Goal: Task Accomplishment & Management: Manage account settings

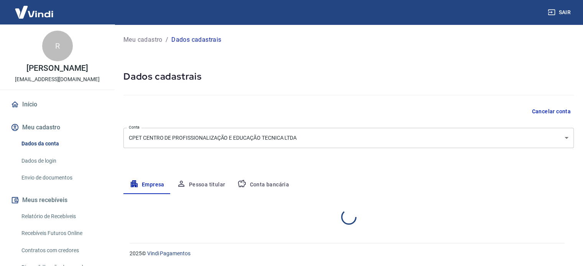
select select "RN"
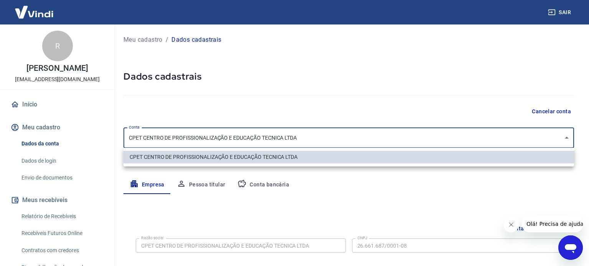
drag, startPoint x: 304, startPoint y: 133, endPoint x: 199, endPoint y: 133, distance: 105.0
click at [198, 133] on body "Sair R [PERSON_NAME] [EMAIL_ADDRESS][DOMAIN_NAME] Início Meu cadastro Dados da …" at bounding box center [294, 133] width 589 height 266
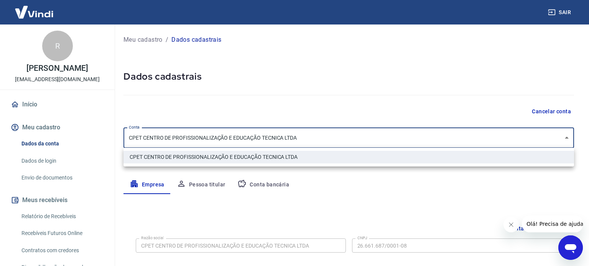
drag, startPoint x: 300, startPoint y: 139, endPoint x: 174, endPoint y: 138, distance: 126.9
click at [174, 138] on div at bounding box center [294, 133] width 589 height 266
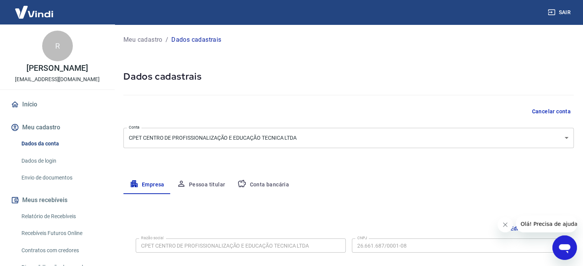
click at [174, 138] on body "Sair R [PERSON_NAME] [EMAIL_ADDRESS][DOMAIN_NAME] Início Meu cadastro Dados da …" at bounding box center [291, 133] width 583 height 266
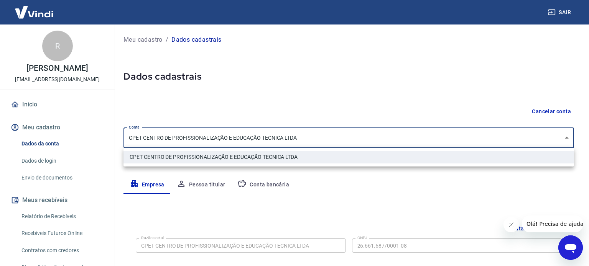
click at [174, 138] on div at bounding box center [294, 133] width 589 height 266
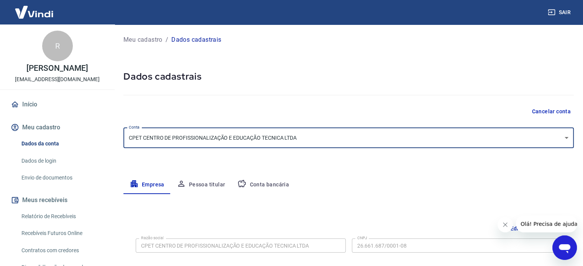
scroll to position [38, 0]
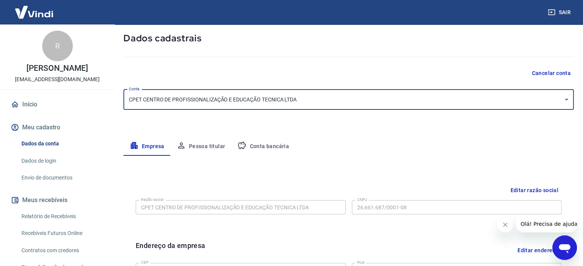
click at [567, 103] on body "Sair R [PERSON_NAME] [EMAIL_ADDRESS][DOMAIN_NAME] Início Meu cadastro Dados da …" at bounding box center [291, 95] width 583 height 266
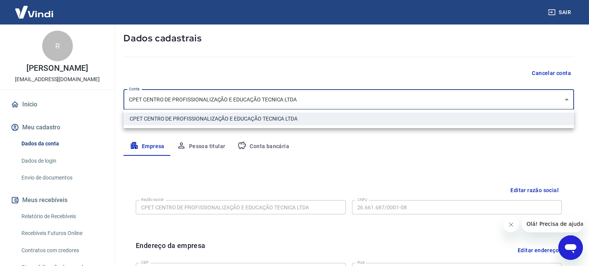
click at [153, 98] on div at bounding box center [294, 133] width 589 height 266
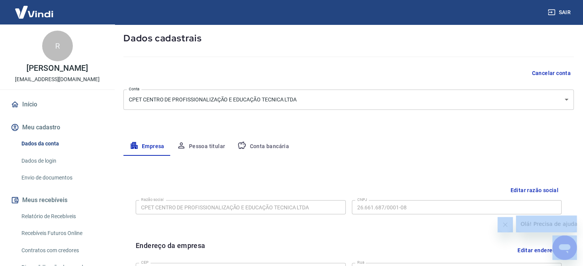
click at [153, 98] on div at bounding box center [291, 133] width 583 height 266
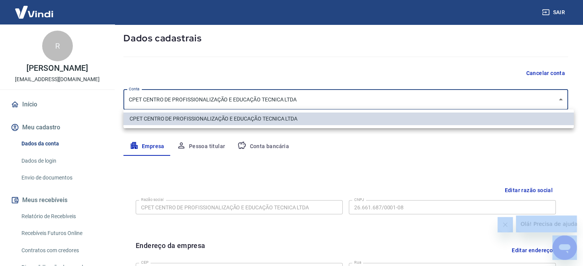
click at [153, 98] on body "Sair R [PERSON_NAME] [EMAIL_ADDRESS][DOMAIN_NAME] Início Meu cadastro Dados da …" at bounding box center [291, 95] width 583 height 266
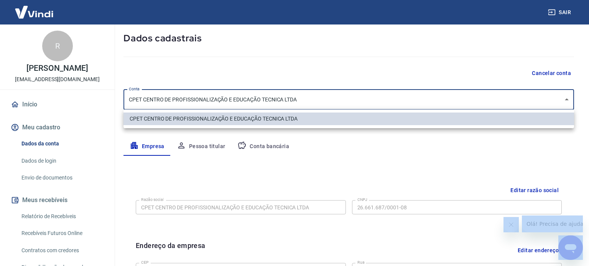
click at [36, 146] on div at bounding box center [294, 133] width 589 height 266
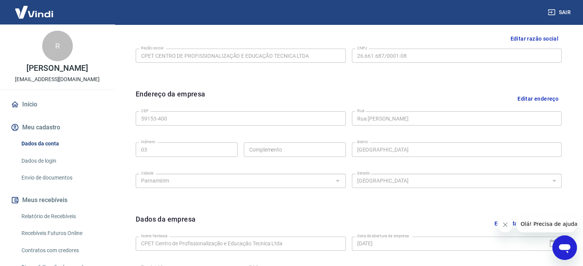
scroll to position [192, 0]
click at [526, 96] on button "Editar endereço" at bounding box center [537, 97] width 47 height 20
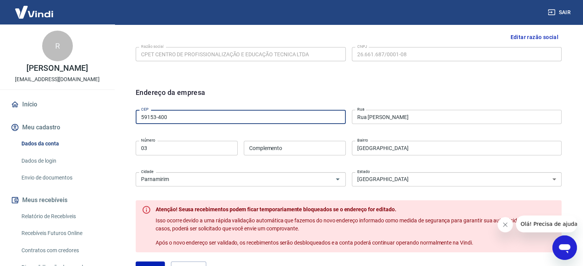
drag, startPoint x: 175, startPoint y: 119, endPoint x: 126, endPoint y: 117, distance: 48.3
click at [126, 117] on div "Editar razão social Razão social CPET CENTRO DE PROFISSIONALIZAÇÃO E EDUCAÇÃO T…" at bounding box center [348, 211] width 450 height 386
type input "07110-030"
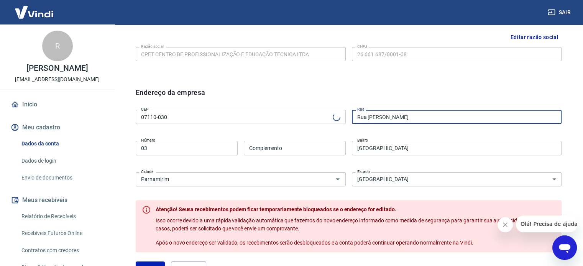
type input "Rua [PERSON_NAME]"
type input "[GEOGRAPHIC_DATA]"
select select "SP"
type input "Guarulhos"
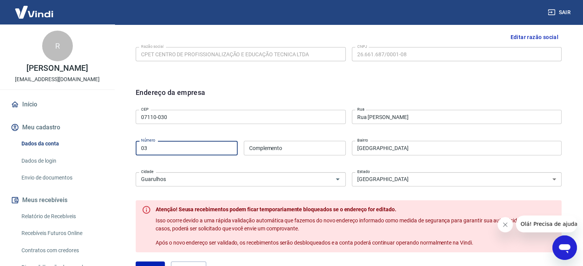
drag, startPoint x: 143, startPoint y: 142, endPoint x: 130, endPoint y: 143, distance: 13.1
click at [130, 143] on div "Endereço da empresa CEP 07110-030 CEP [GEOGRAPHIC_DATA] [GEOGRAPHIC_DATA] Númer…" at bounding box center [349, 186] width 438 height 210
type input "146"
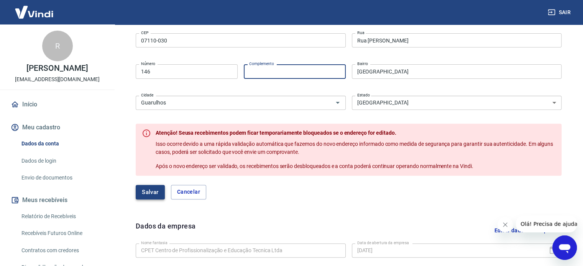
click at [141, 193] on button "Salvar" at bounding box center [150, 192] width 29 height 15
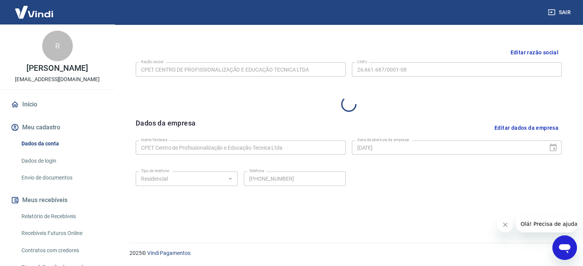
select select "SP"
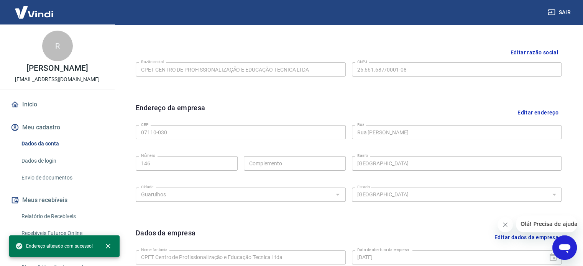
scroll to position [268, 0]
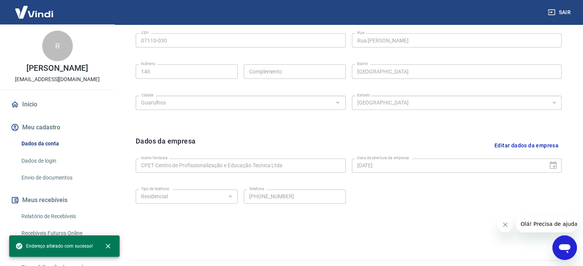
click at [501, 148] on button "Editar dados da empresa" at bounding box center [526, 146] width 70 height 20
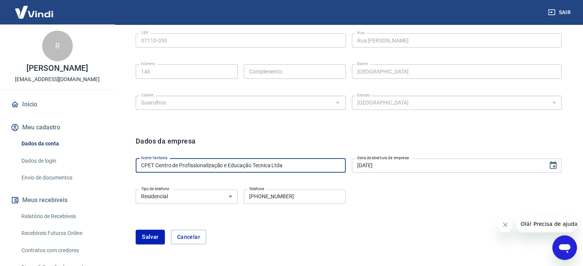
drag, startPoint x: 273, startPoint y: 166, endPoint x: 109, endPoint y: 166, distance: 163.3
type input "Schola Digital Ltda"
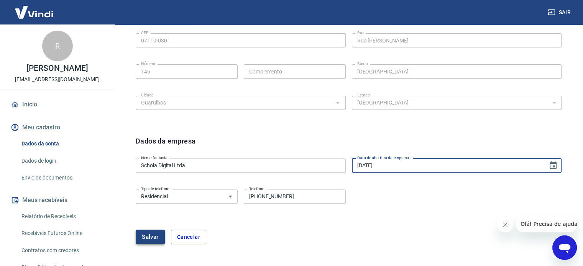
type input "[DATE]"
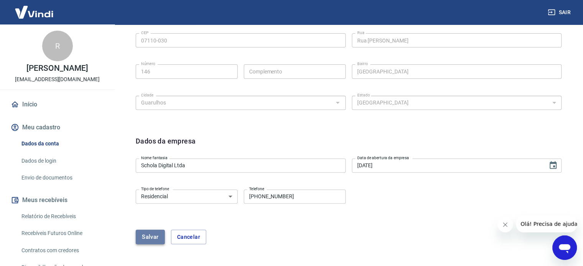
click at [157, 233] on button "Salvar" at bounding box center [150, 237] width 29 height 15
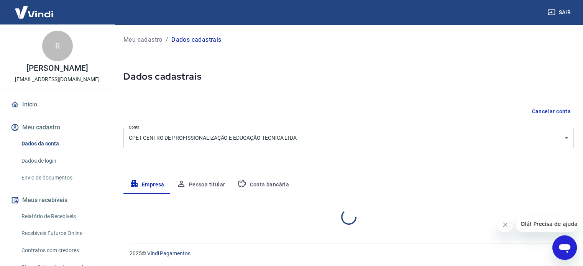
select select "SP"
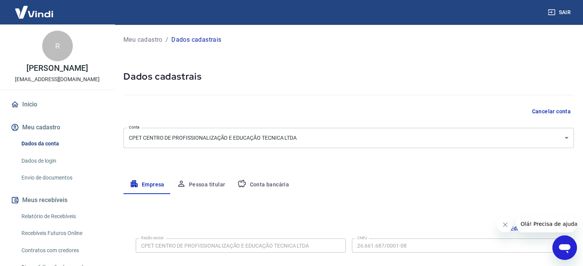
scroll to position [86, 0]
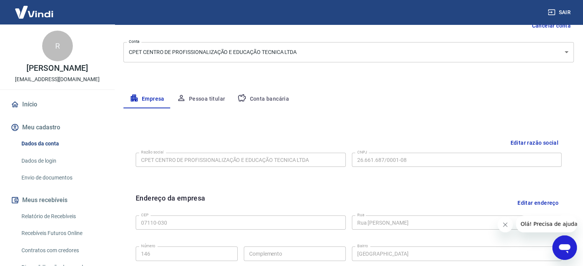
click at [519, 142] on button "Editar razão social" at bounding box center [534, 143] width 54 height 14
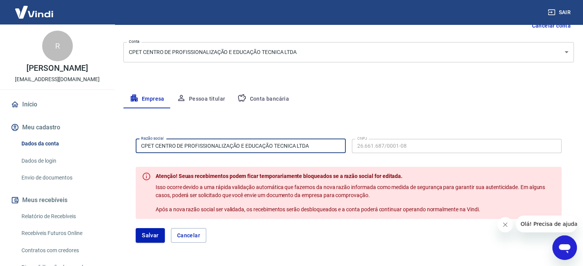
drag, startPoint x: 318, startPoint y: 145, endPoint x: 123, endPoint y: 139, distance: 194.8
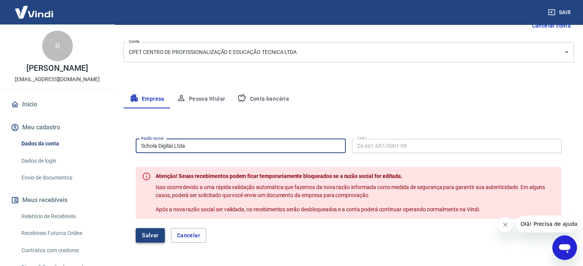
type input "Schola Digital Ltda"
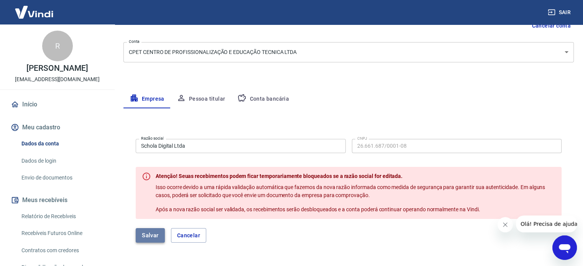
click at [148, 235] on button "Salvar" at bounding box center [150, 235] width 29 height 15
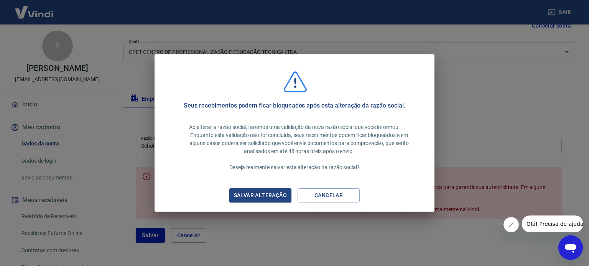
click at [244, 199] on div "Salvar alteração" at bounding box center [260, 196] width 71 height 10
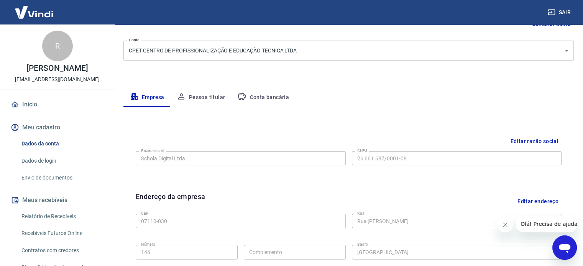
scroll to position [18, 0]
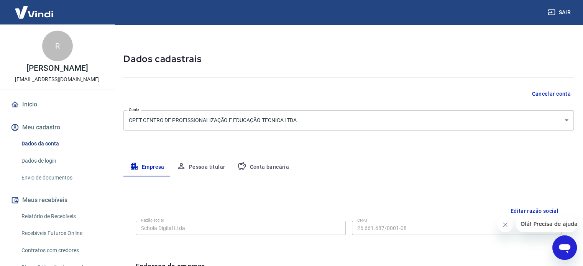
click at [201, 165] on button "Pessoa titular" at bounding box center [201, 167] width 61 height 18
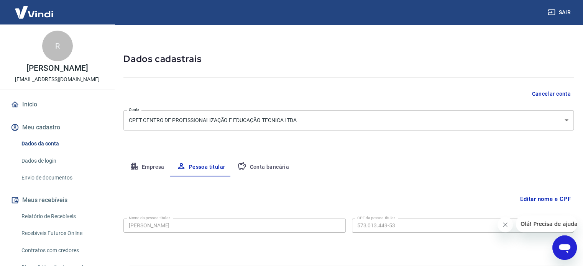
scroll to position [40, 0]
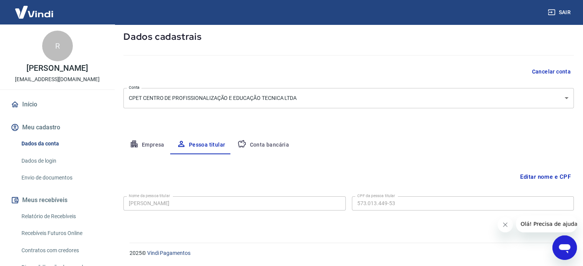
click at [260, 142] on button "Conta bancária" at bounding box center [263, 145] width 64 height 18
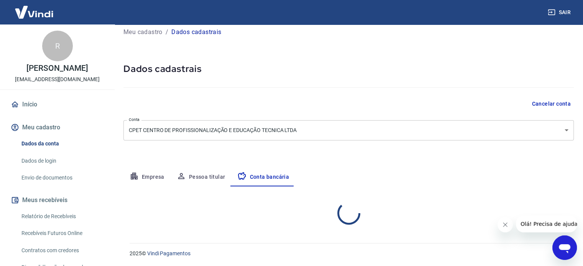
select select "1"
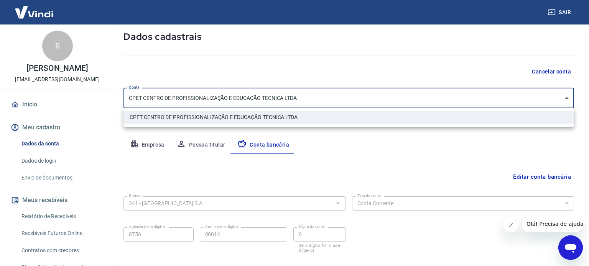
drag, startPoint x: 300, startPoint y: 97, endPoint x: 158, endPoint y: 100, distance: 142.6
click at [158, 100] on body "Sair R [PERSON_NAME] [EMAIL_ADDRESS][DOMAIN_NAME] Início Meu cadastro Dados da …" at bounding box center [294, 93] width 589 height 266
click at [159, 102] on div at bounding box center [294, 133] width 589 height 266
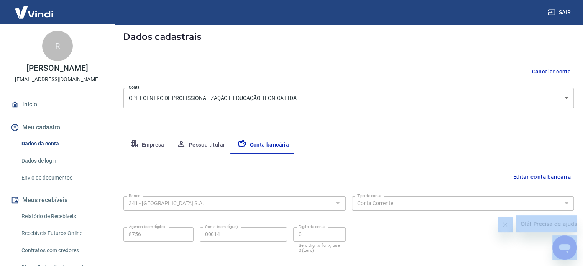
click at [159, 102] on div at bounding box center [291, 133] width 583 height 266
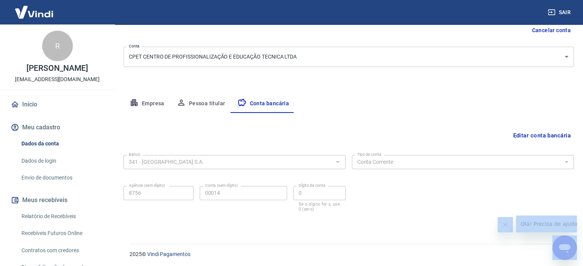
scroll to position [82, 0]
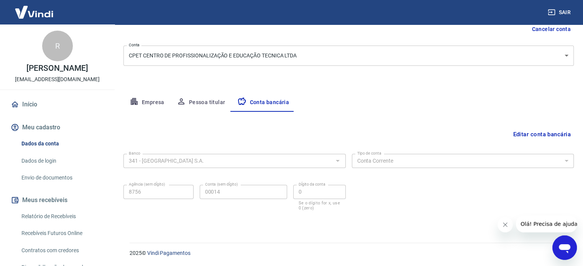
click at [522, 137] on button "Editar conta bancária" at bounding box center [542, 134] width 64 height 15
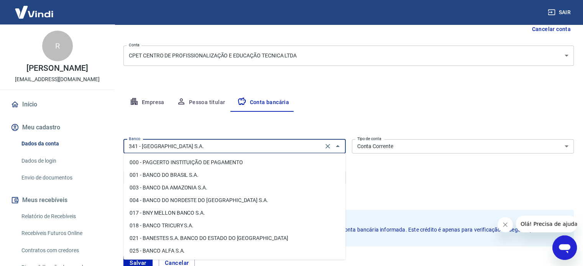
click at [213, 147] on input "341 - [GEOGRAPHIC_DATA] S.A." at bounding box center [223, 147] width 195 height 10
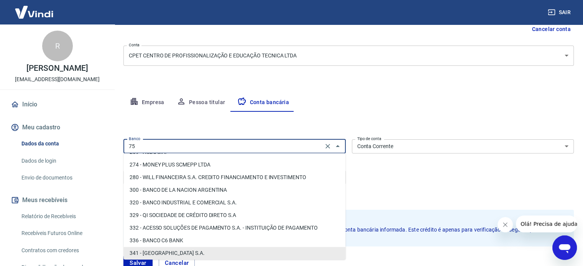
scroll to position [0, 0]
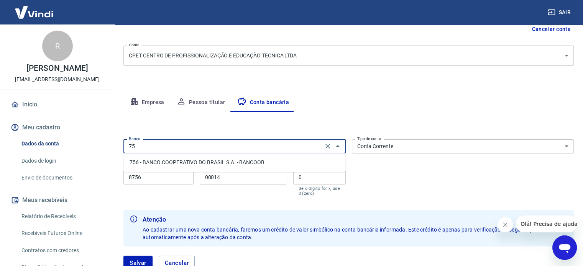
type input "7"
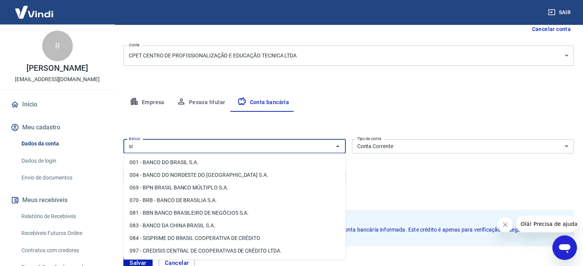
type input "s"
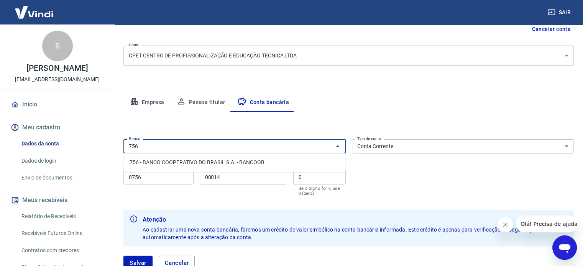
type input "756"
click at [184, 124] on div "Editar conta bancária Banco Banco Tipo de conta Conta Corrente Conta Poupança T…" at bounding box center [348, 196] width 450 height 168
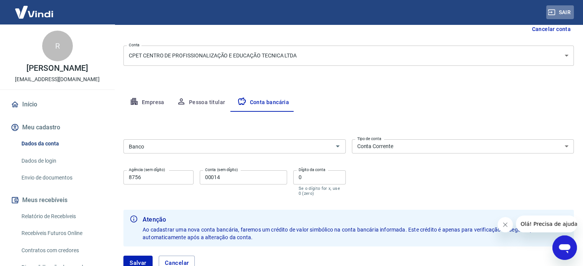
click at [565, 13] on button "Sair" at bounding box center [560, 12] width 28 height 14
